Goal: Information Seeking & Learning: Learn about a topic

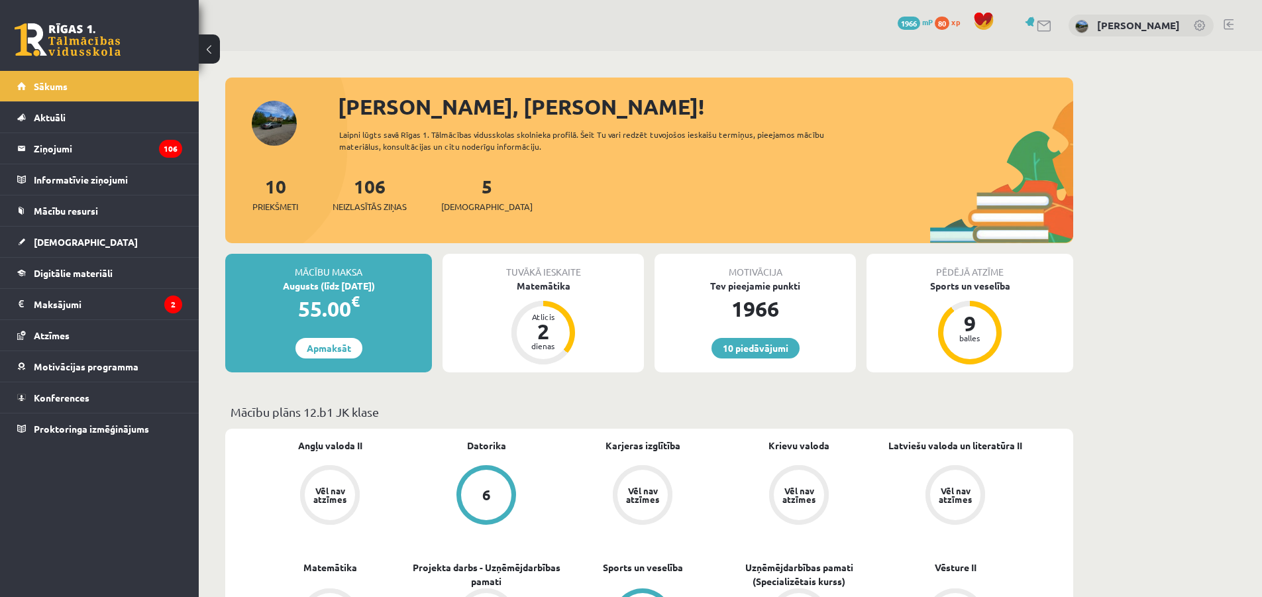
scroll to position [199, 0]
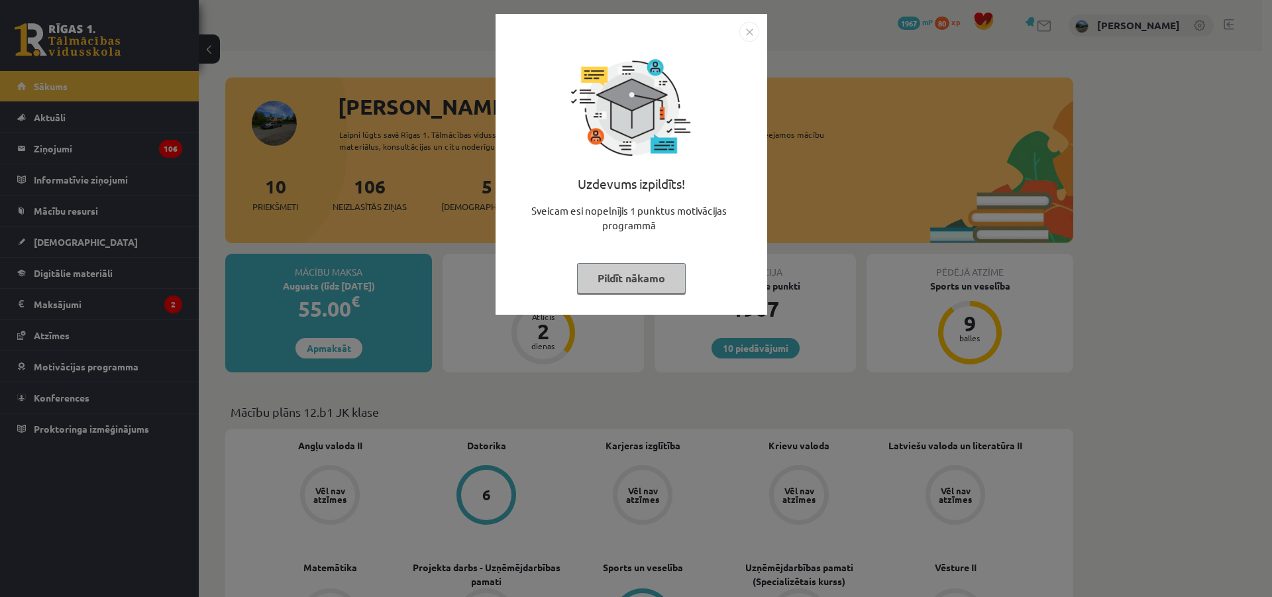
click at [659, 270] on button "Pildīt nākamo" at bounding box center [631, 278] width 109 height 30
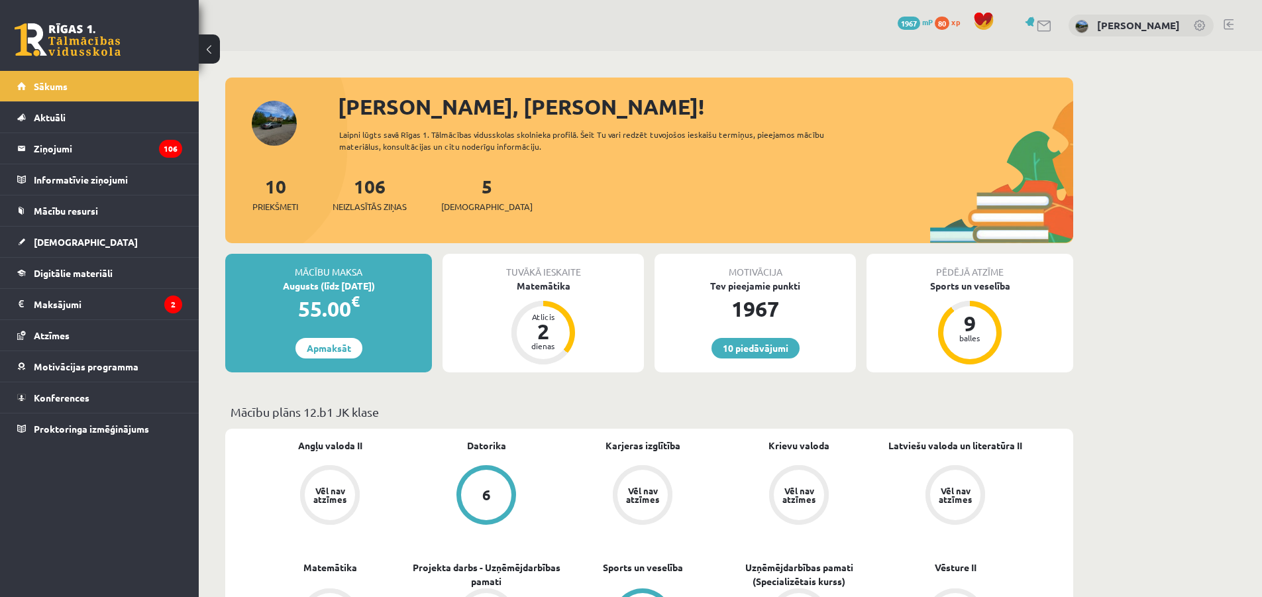
click at [750, 259] on div "Motivācija" at bounding box center [755, 266] width 201 height 25
drag, startPoint x: 749, startPoint y: 256, endPoint x: 746, endPoint y: 248, distance: 9.0
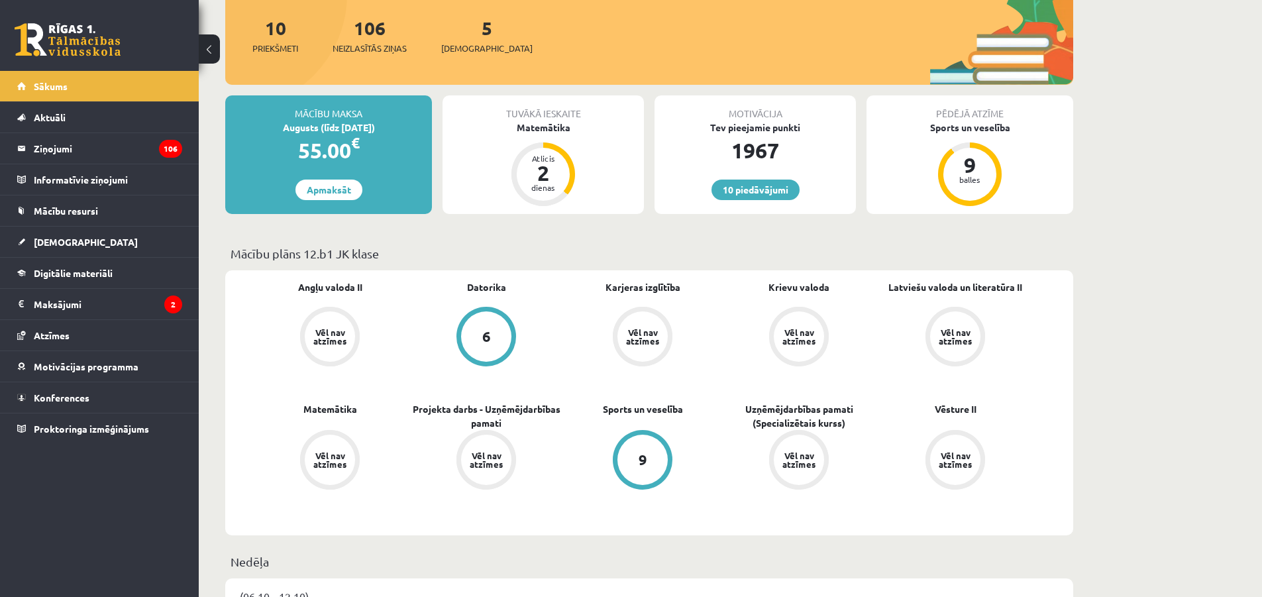
scroll to position [199, 0]
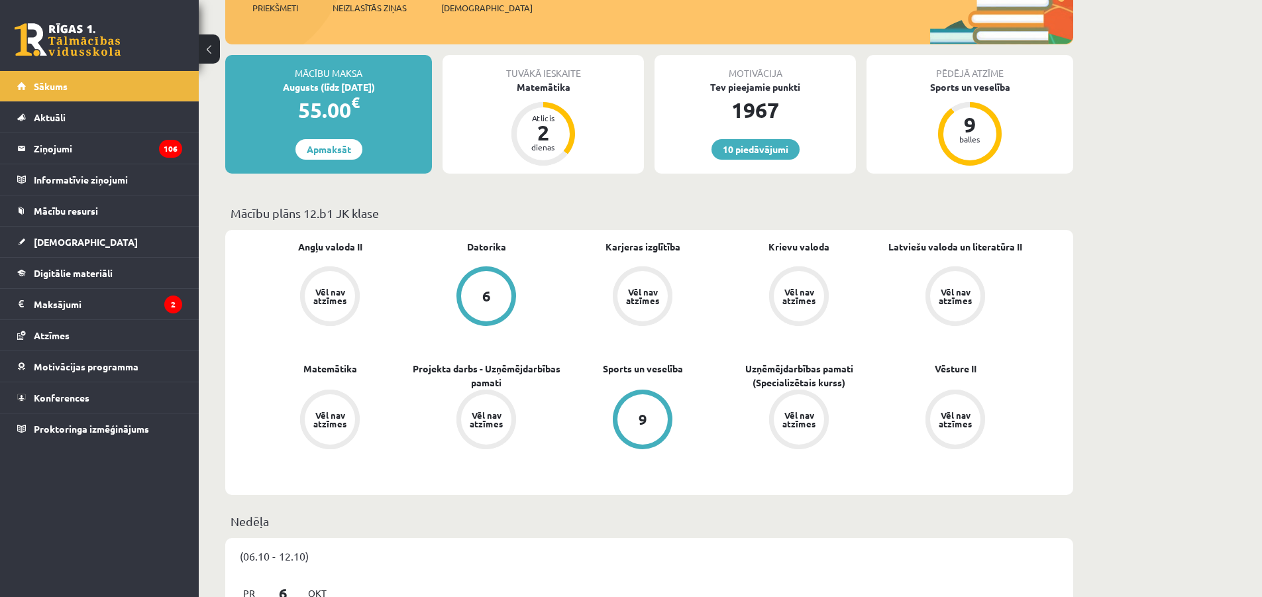
click at [722, 234] on div "Angļu valoda II Vēl nav atzīmes Datorika 6 Karjeras izglītība Vēl nav atzīmes K…" at bounding box center [649, 362] width 848 height 265
drag, startPoint x: 718, startPoint y: 235, endPoint x: 706, endPoint y: 235, distance: 11.3
drag, startPoint x: 706, startPoint y: 235, endPoint x: 696, endPoint y: 231, distance: 11.0
click at [698, 230] on div "Angļu valoda II Vēl nav atzīmes Datorika 6 Karjeras izglītība Vēl nav atzīmes K…" at bounding box center [649, 362] width 848 height 265
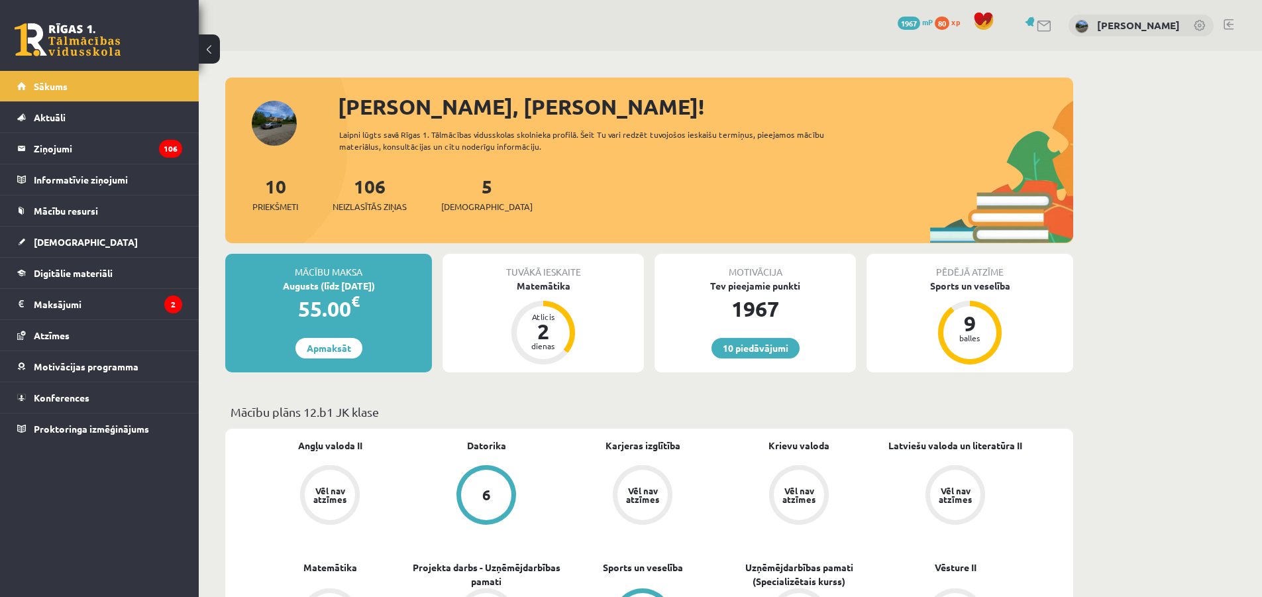
drag, startPoint x: 635, startPoint y: 223, endPoint x: 618, endPoint y: 217, distance: 18.0
drag, startPoint x: 618, startPoint y: 217, endPoint x: 594, endPoint y: 215, distance: 24.0
click at [612, 205] on div "10 Priekšmeti 106 Neizlasītās ziņas 5 [DEMOGRAPHIC_DATA]" at bounding box center [649, 207] width 848 height 71
click at [591, 241] on div "10 Priekšmeti 106 Neizlasītās ziņas 5 [DEMOGRAPHIC_DATA]" at bounding box center [649, 207] width 848 height 71
click at [526, 171] on div "[PERSON_NAME], [PERSON_NAME]! Laipni lūgts savā Rīgas 1. Tālmācības vidusskolas…" at bounding box center [649, 167] width 848 height 152
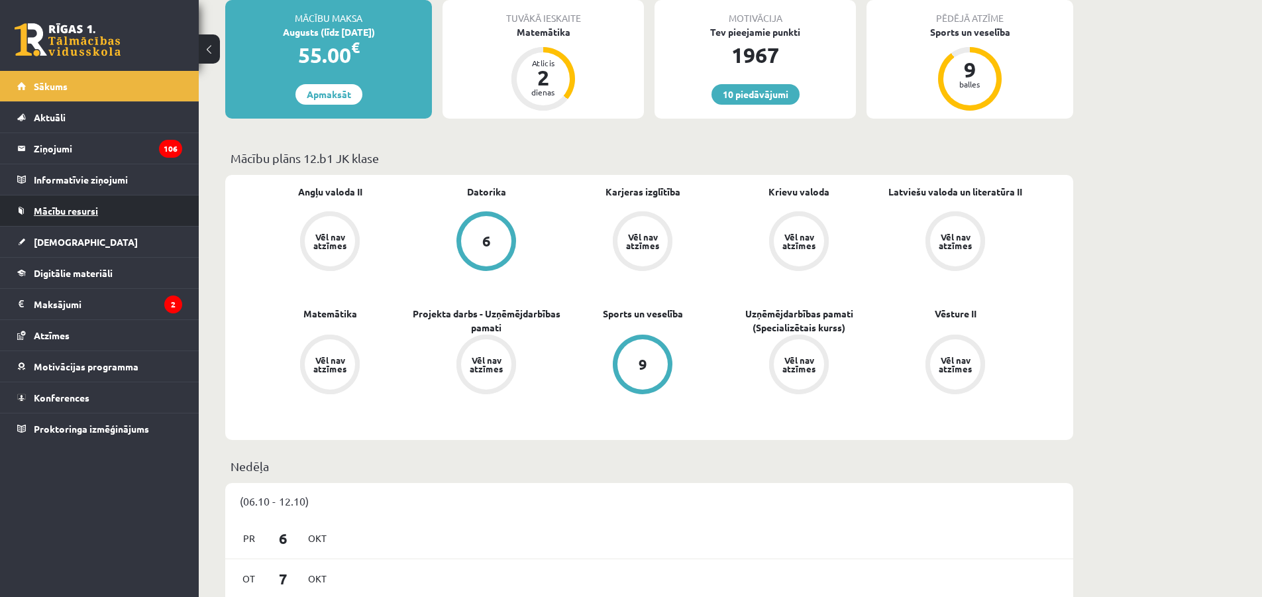
scroll to position [265, 0]
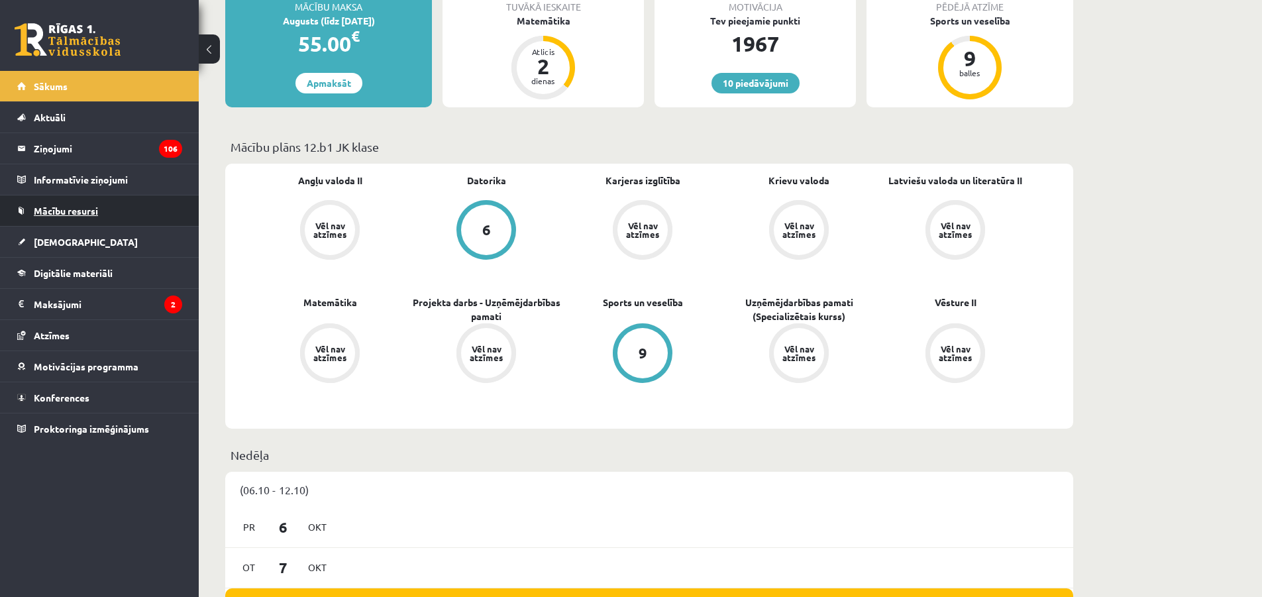
click at [91, 210] on span "Mācību resursi" at bounding box center [66, 211] width 64 height 12
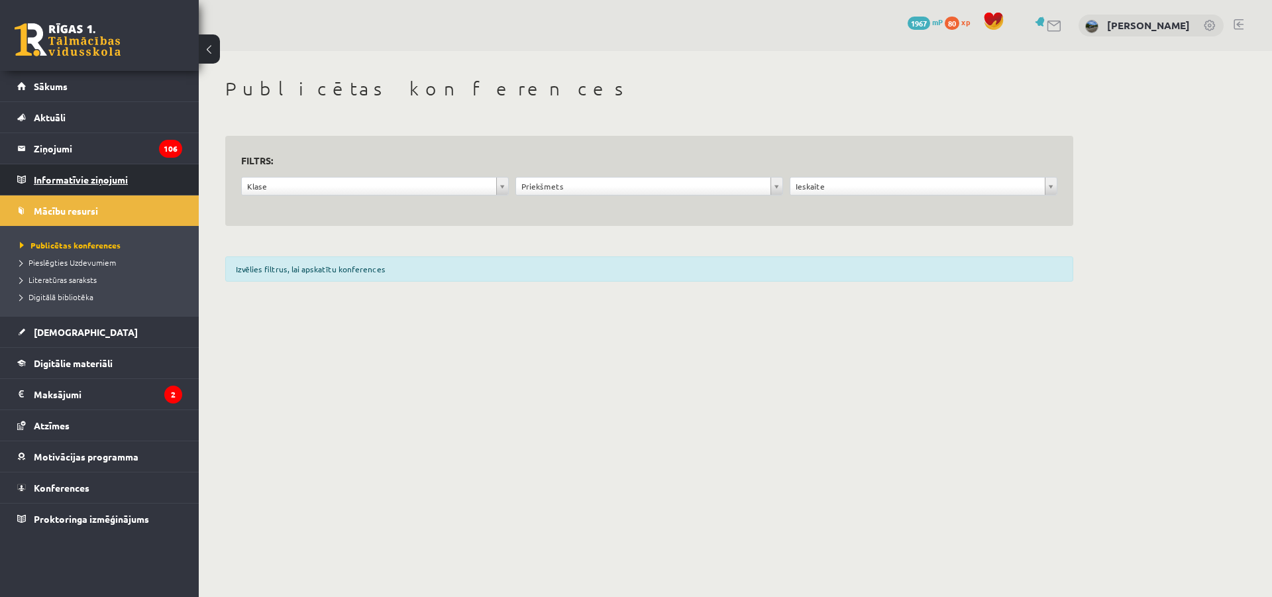
click at [86, 168] on legend "Informatīvie ziņojumi 0" at bounding box center [108, 179] width 148 height 30
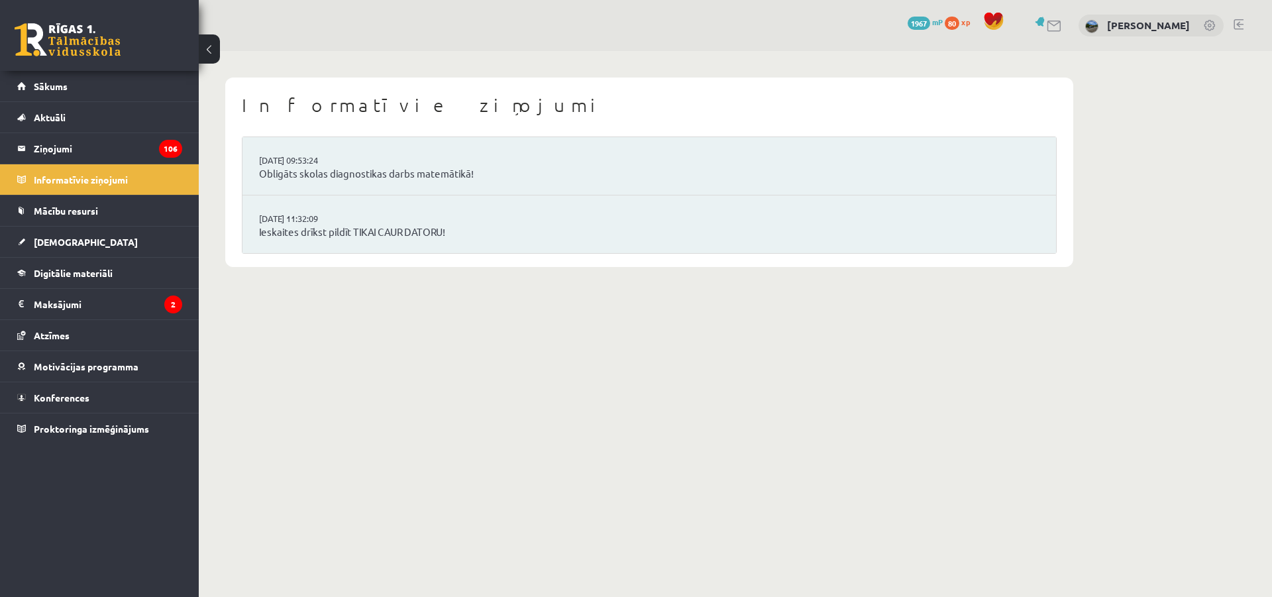
click at [507, 221] on li "[DATE] 11:32:09 Ieskaites drīkst pildīt TIKAI CAUR DATORU!" at bounding box center [650, 224] width 814 height 58
drag, startPoint x: 611, startPoint y: 329, endPoint x: 360, endPoint y: 302, distance: 251.9
click at [602, 329] on body "10 Dāvanas 1967 mP 80 xp [PERSON_NAME] Sākums Aktuāli Kā mācīties eSKOLĀ Kontak…" at bounding box center [636, 298] width 1272 height 597
click at [156, 210] on link "Mācību resursi" at bounding box center [99, 210] width 165 height 30
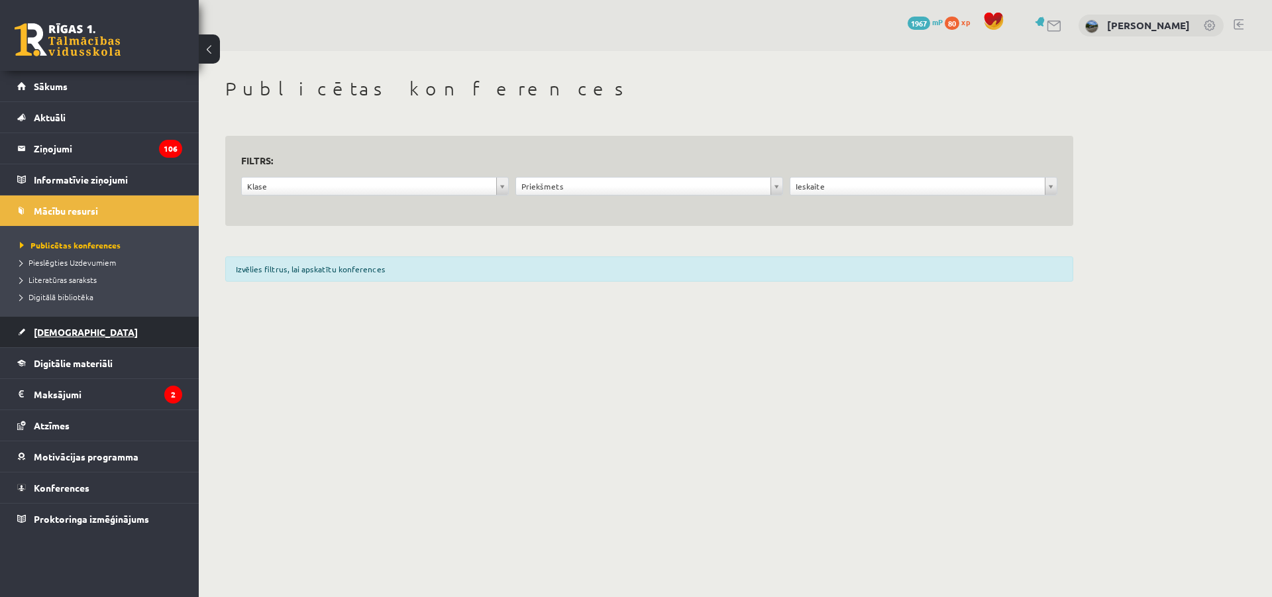
click at [78, 321] on link "[DEMOGRAPHIC_DATA]" at bounding box center [99, 332] width 165 height 30
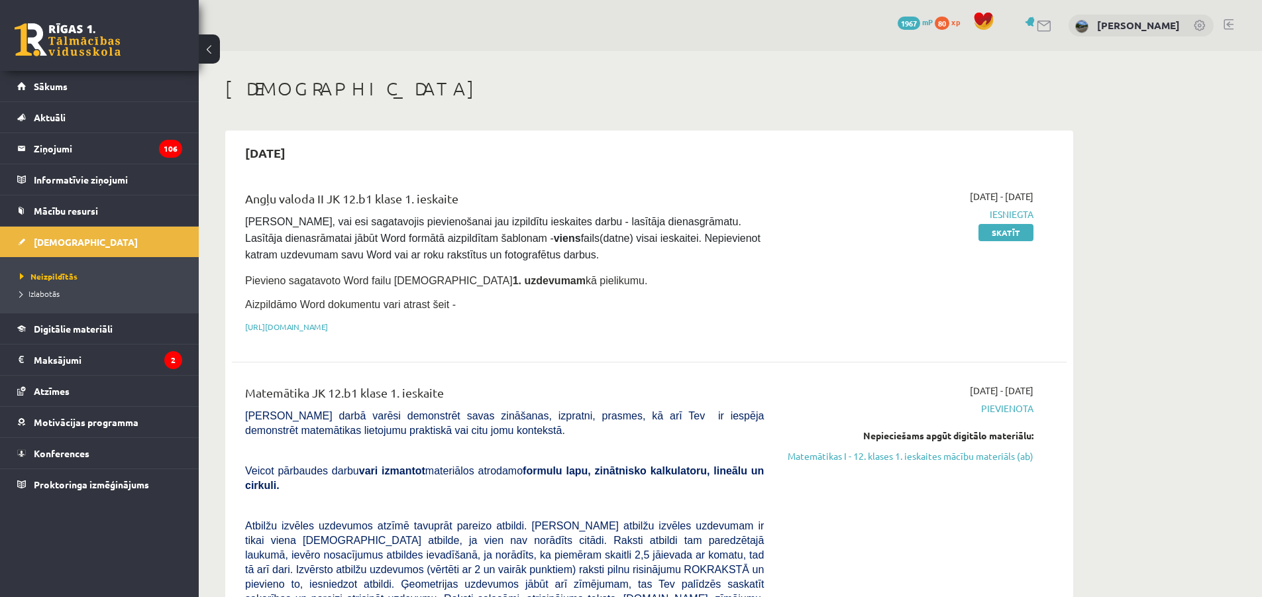
drag, startPoint x: 553, startPoint y: 437, endPoint x: 531, endPoint y: 413, distance: 31.9
click at [531, 413] on span "[PERSON_NAME] darbā varēsi demonstrēt savas zināšanas, izpratni, prasmes, kā ar…" at bounding box center [504, 423] width 519 height 26
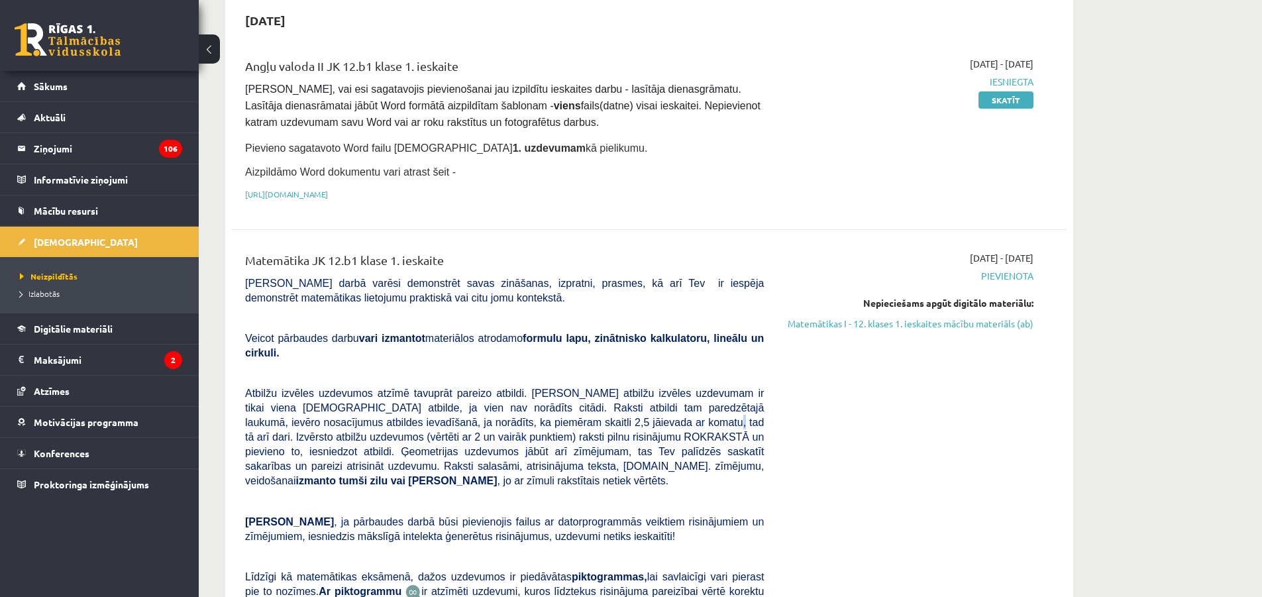
click at [545, 408] on span "Atbilžu izvēles uzdevumos atzīmē tavuprāt pareizo atbildi. [PERSON_NAME] atbilž…" at bounding box center [504, 437] width 519 height 99
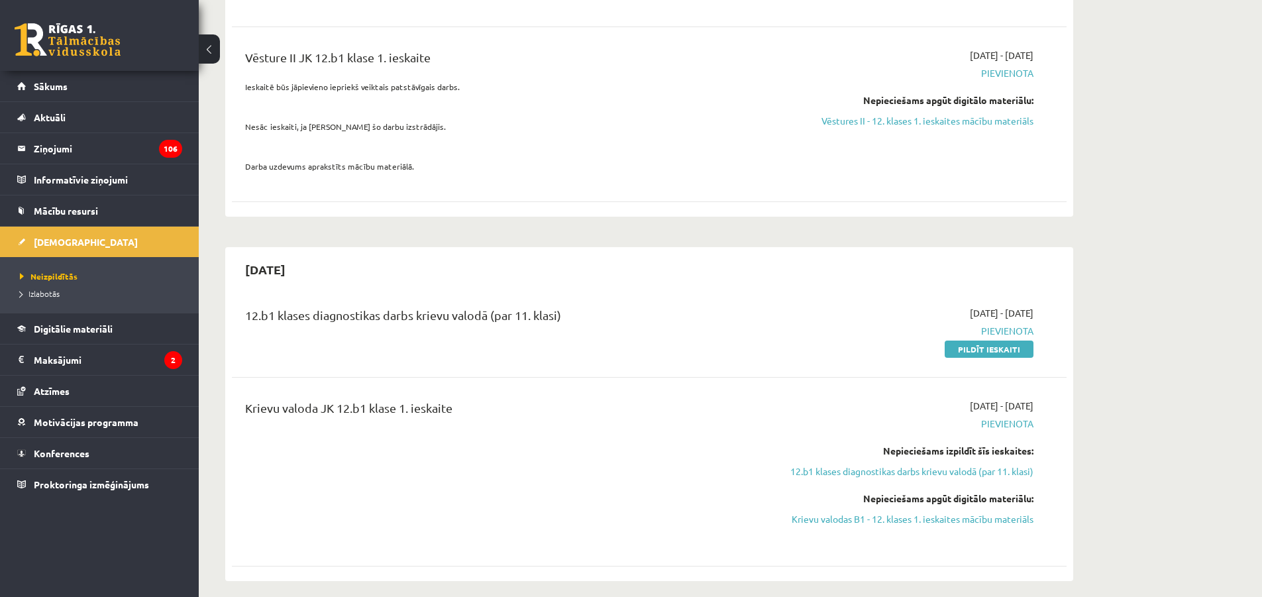
scroll to position [861, 0]
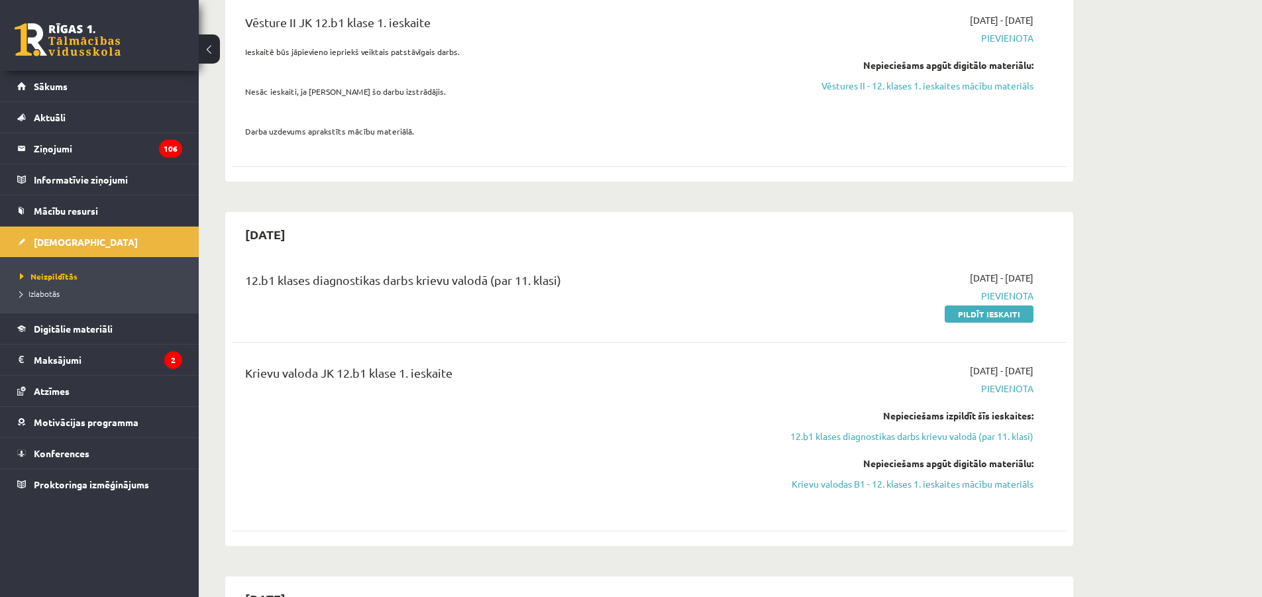
drag, startPoint x: 591, startPoint y: 430, endPoint x: 580, endPoint y: 446, distance: 19.5
drag, startPoint x: 580, startPoint y: 446, endPoint x: 559, endPoint y: 451, distance: 21.9
click at [567, 448] on div "Krievu valoda JK 12.b1 klase 1. ieskaite" at bounding box center [504, 437] width 539 height 146
drag, startPoint x: 457, startPoint y: 368, endPoint x: 455, endPoint y: 343, distance: 25.2
click at [456, 365] on div "Krievu valoda JK 12.b1 klase 1. ieskaite" at bounding box center [504, 437] width 539 height 146
